Goal: Task Accomplishment & Management: Manage account settings

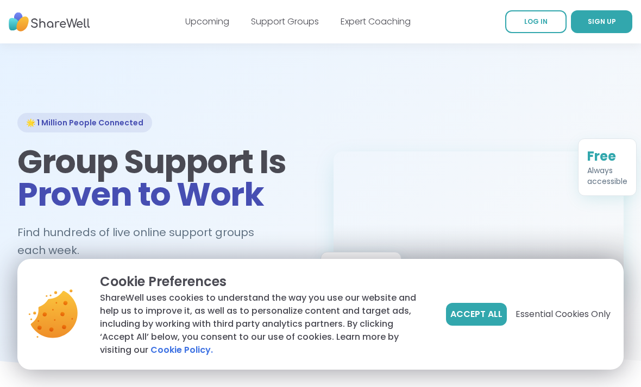
click at [472, 305] on button "Accept All" at bounding box center [476, 314] width 61 height 23
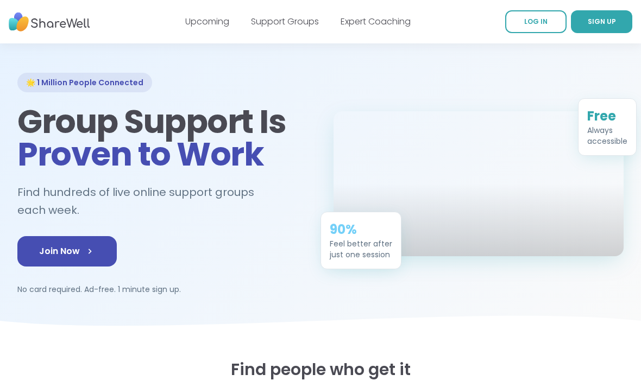
scroll to position [48, 0]
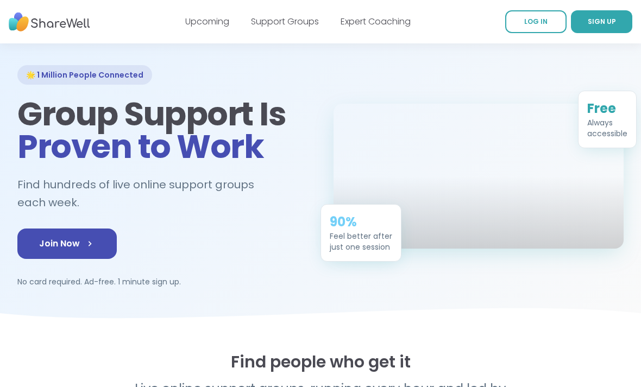
click at [54, 246] on span "Join Now" at bounding box center [67, 243] width 56 height 13
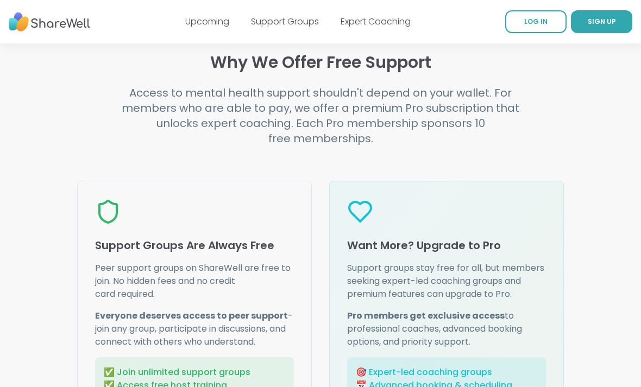
scroll to position [1278, 0]
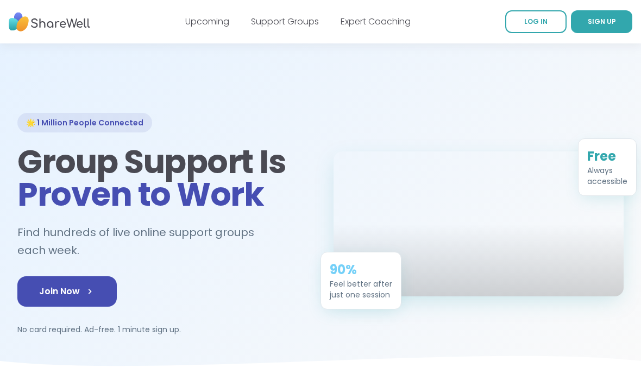
click at [616, 148] on div "Free" at bounding box center [607, 156] width 40 height 17
click at [611, 165] on div "Always accessible" at bounding box center [607, 176] width 40 height 22
click at [616, 148] on div "Free" at bounding box center [607, 156] width 40 height 17
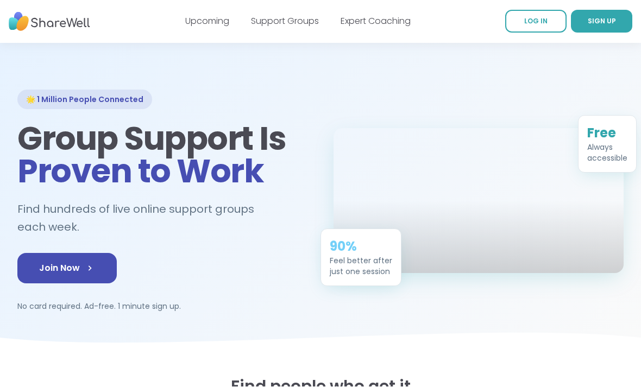
scroll to position [23, 0]
click at [74, 268] on link "Join Now" at bounding box center [66, 268] width 99 height 30
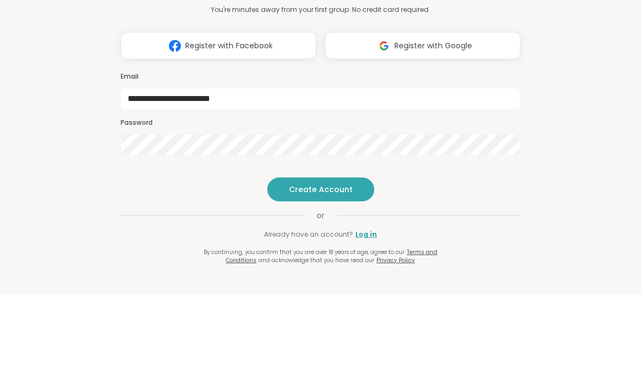
type input "**********"
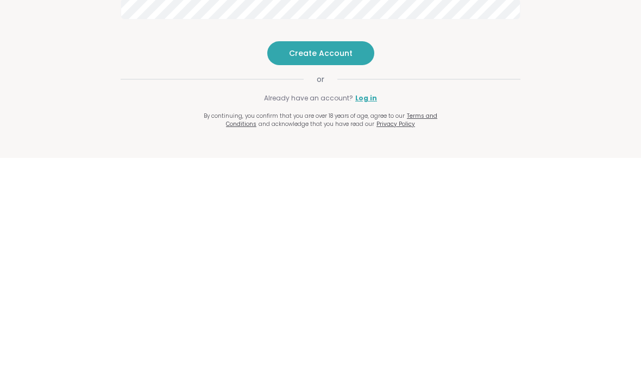
click at [360, 323] on link "Log in" at bounding box center [366, 328] width 22 height 10
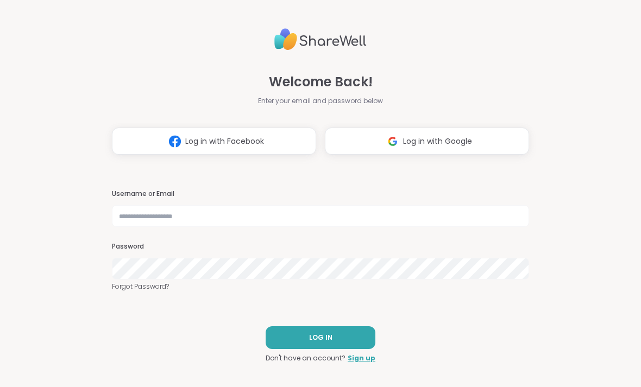
click at [122, 290] on link "Forgot Password?" at bounding box center [320, 287] width 417 height 10
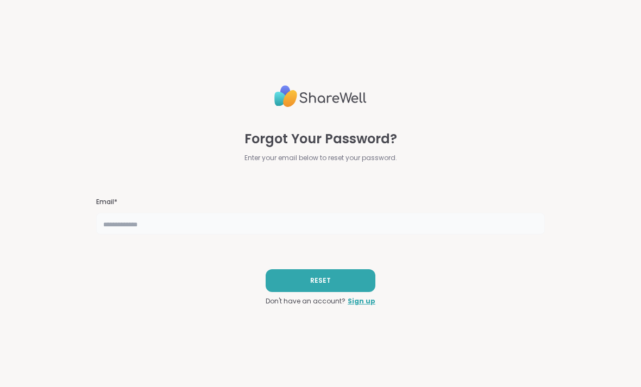
click at [110, 226] on input "text" at bounding box center [320, 224] width 449 height 22
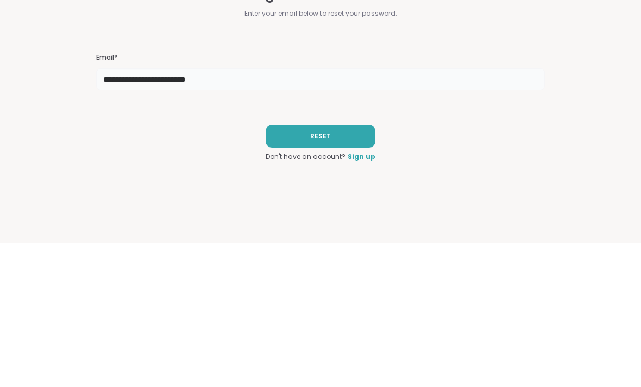
type input "**********"
click at [294, 270] on button "RESET" at bounding box center [321, 281] width 110 height 23
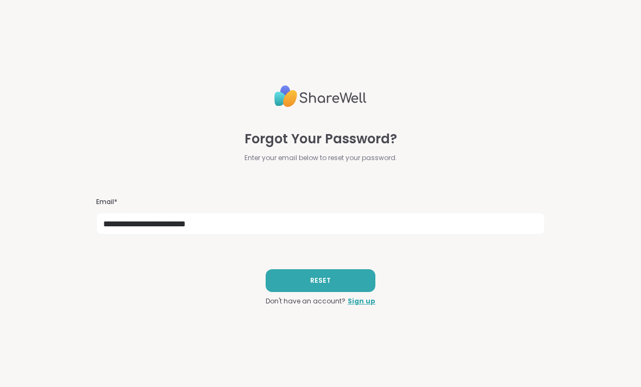
click at [289, 277] on button "RESET" at bounding box center [321, 281] width 110 height 23
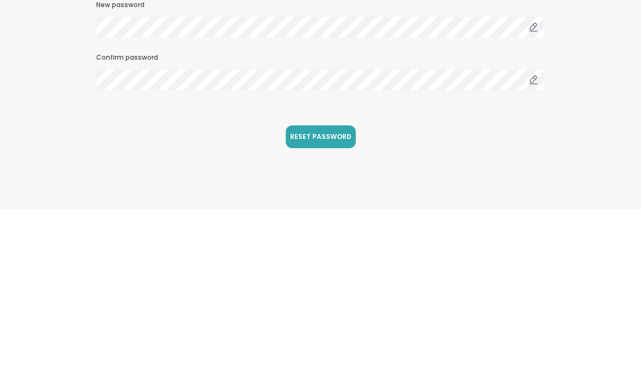
click at [302, 310] on span "RESET PASSWORD" at bounding box center [320, 315] width 61 height 10
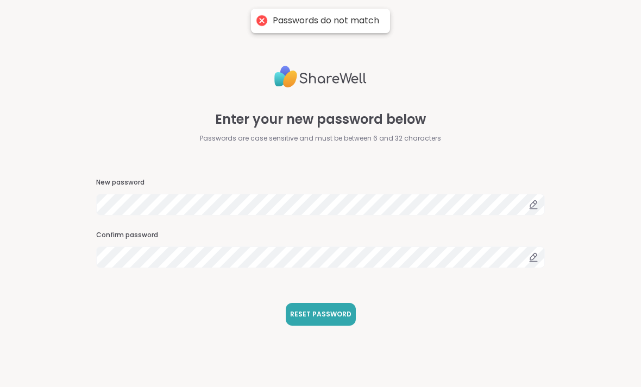
click at [306, 315] on span "RESET PASSWORD" at bounding box center [320, 315] width 61 height 10
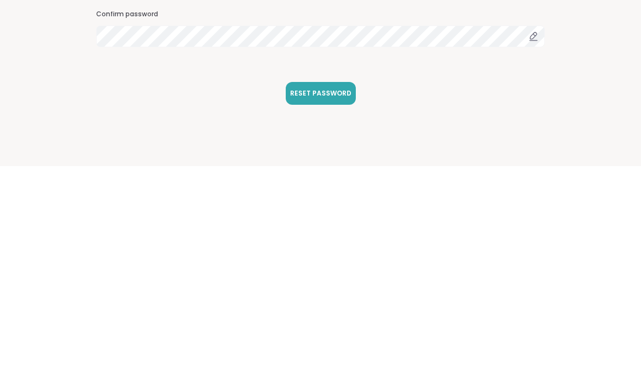
click at [301, 303] on button "RESET PASSWORD" at bounding box center [321, 314] width 70 height 23
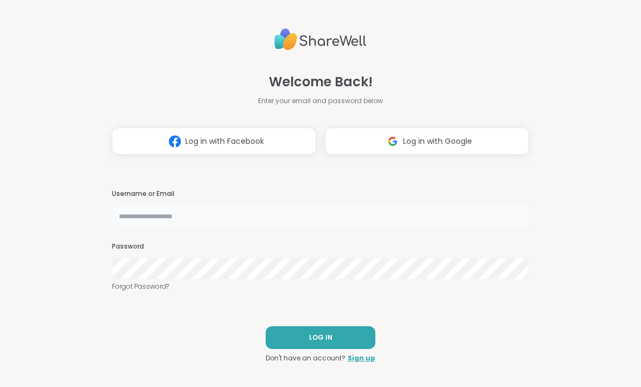
click at [140, 216] on input "text" at bounding box center [320, 216] width 417 height 22
type input "**********"
click at [280, 335] on button "LOG IN" at bounding box center [321, 338] width 110 height 23
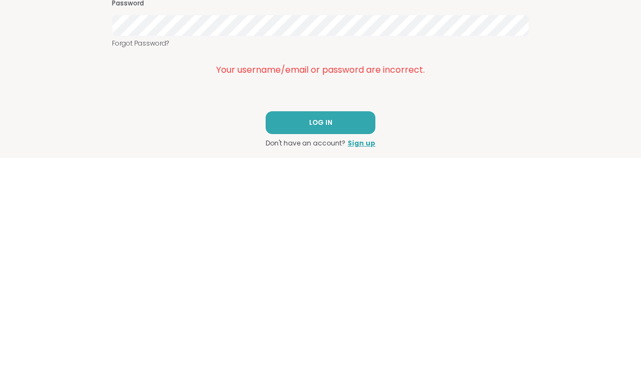
click at [299, 341] on button "LOG IN" at bounding box center [321, 352] width 110 height 23
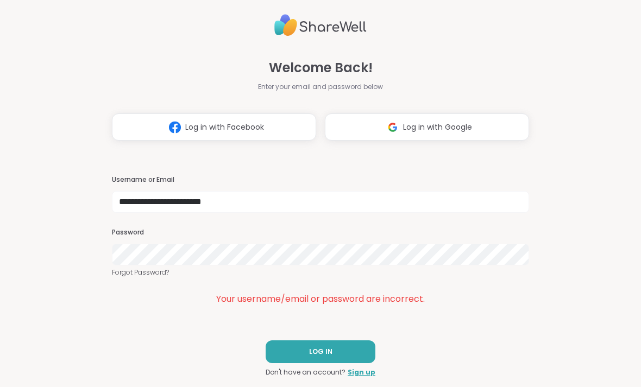
click at [114, 276] on link "Forgot Password?" at bounding box center [320, 273] width 417 height 10
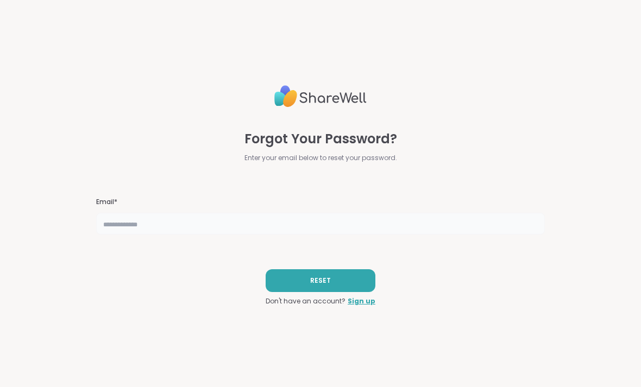
click at [116, 228] on input "text" at bounding box center [320, 224] width 449 height 22
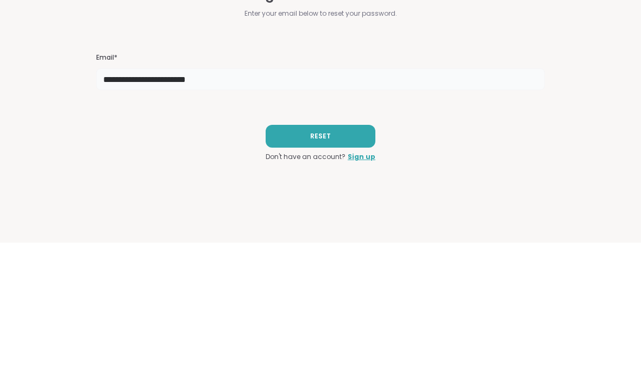
type input "**********"
click at [301, 270] on button "RESET" at bounding box center [321, 281] width 110 height 23
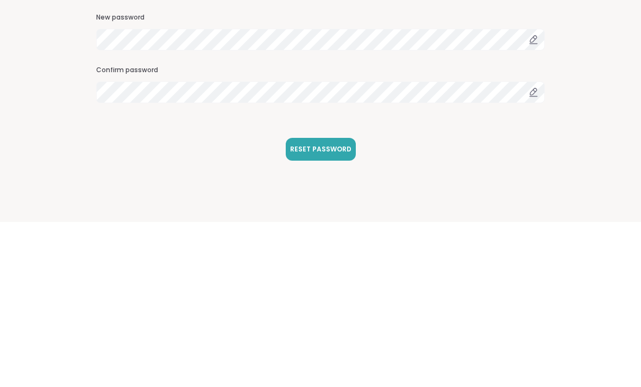
click at [314, 310] on span "RESET PASSWORD" at bounding box center [320, 315] width 61 height 10
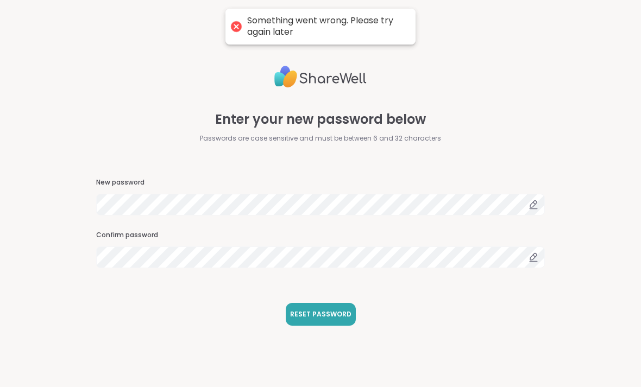
click at [318, 318] on span "RESET PASSWORD" at bounding box center [320, 315] width 61 height 10
